Goal: Transaction & Acquisition: Purchase product/service

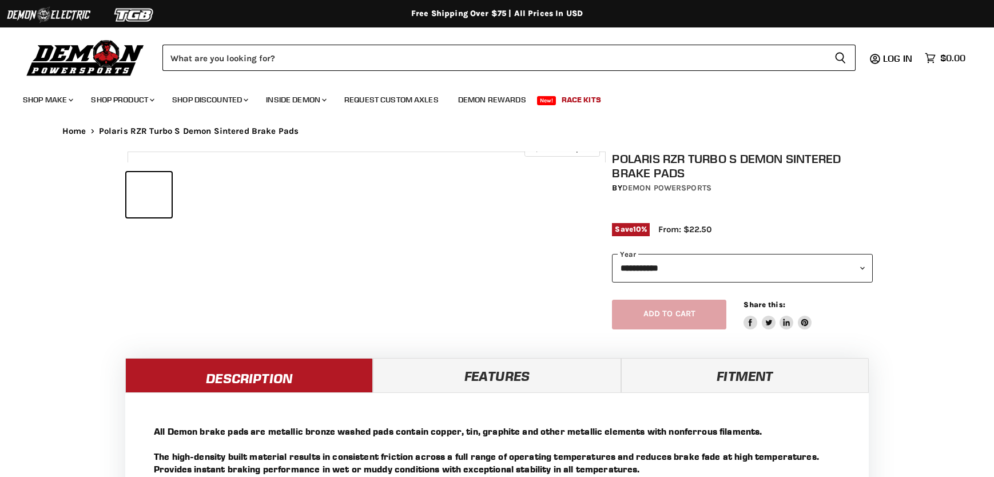
select select "******"
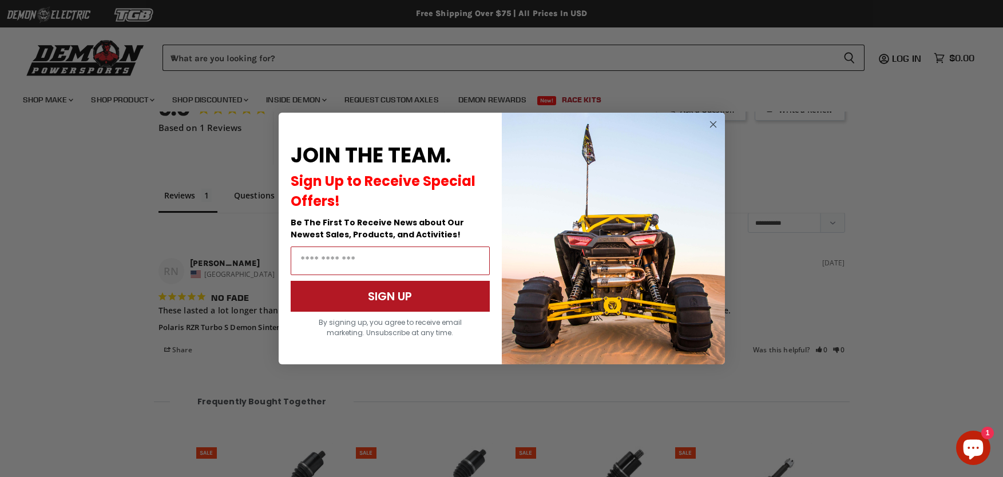
scroll to position [954, 0]
